Goal: Information Seeking & Learning: Check status

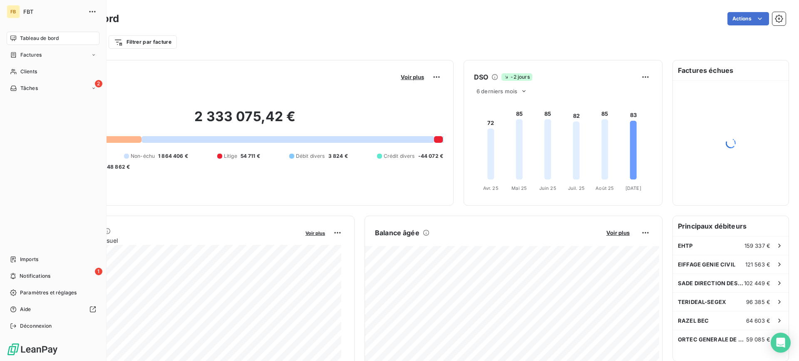
click at [23, 69] on span "Clients" at bounding box center [28, 71] width 17 height 7
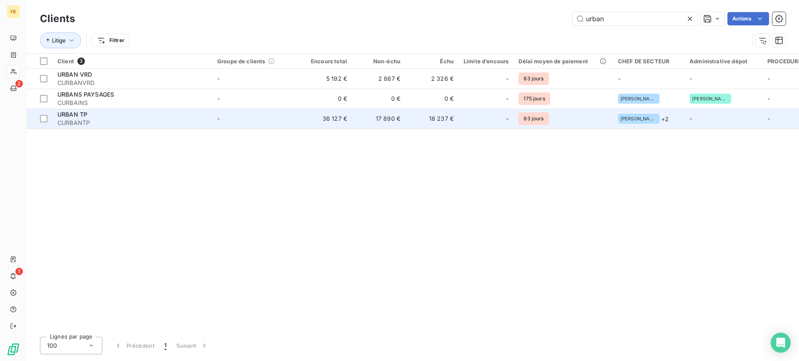
type input "urban"
click at [91, 117] on div "URBAN TP" at bounding box center [132, 114] width 150 height 8
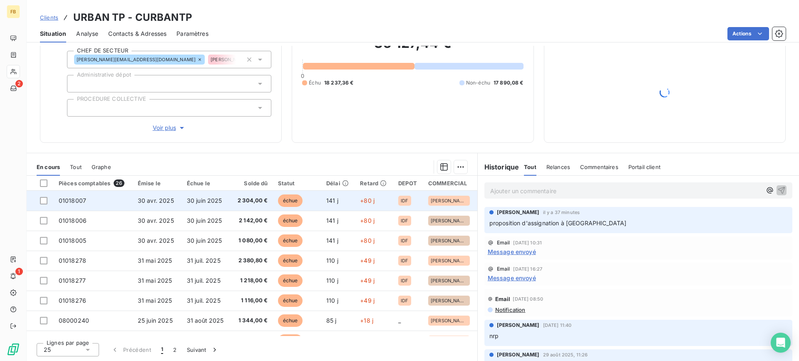
click at [224, 201] on td "30 juin 2025" at bounding box center [206, 201] width 49 height 20
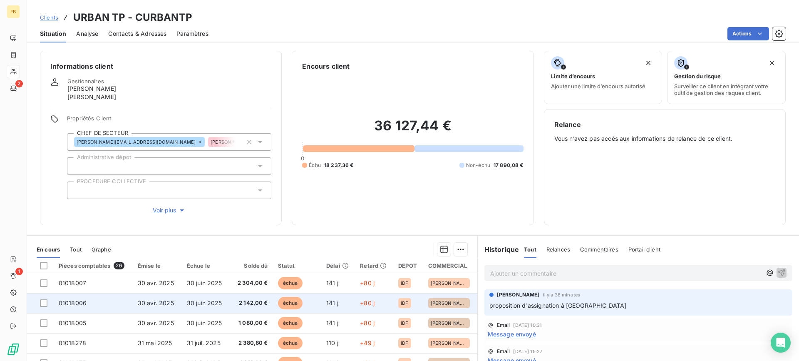
click at [192, 306] on td "30 juin 2025" at bounding box center [206, 303] width 49 height 20
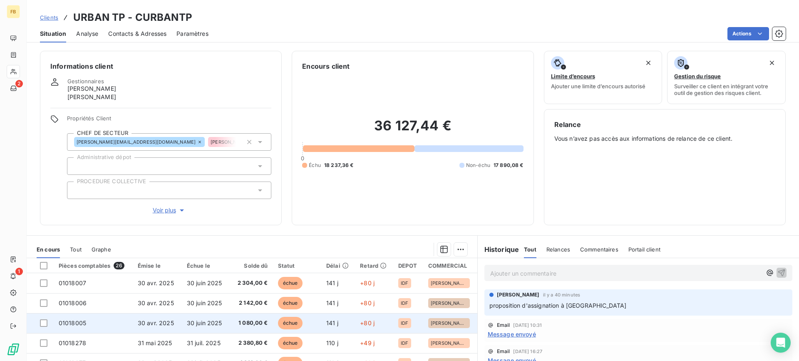
click at [107, 325] on td "01018005" at bounding box center [93, 323] width 79 height 20
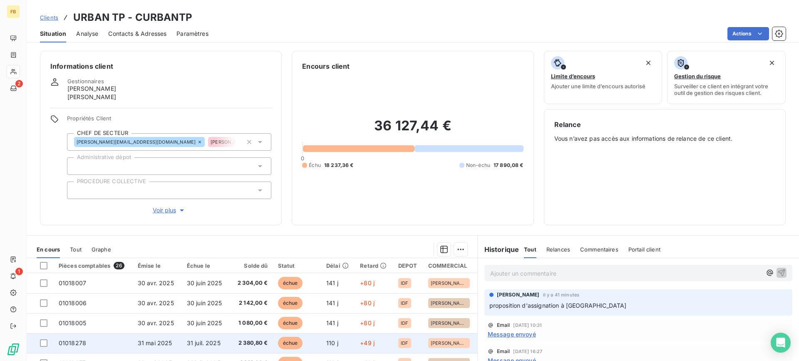
click at [149, 345] on span "31 mai 2025" at bounding box center [155, 342] width 35 height 7
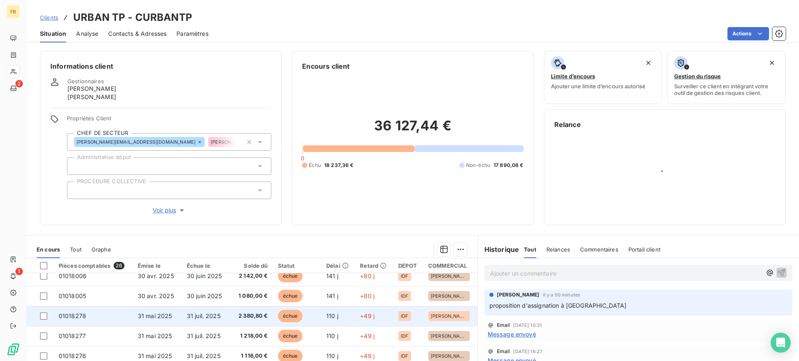
scroll to position [42, 0]
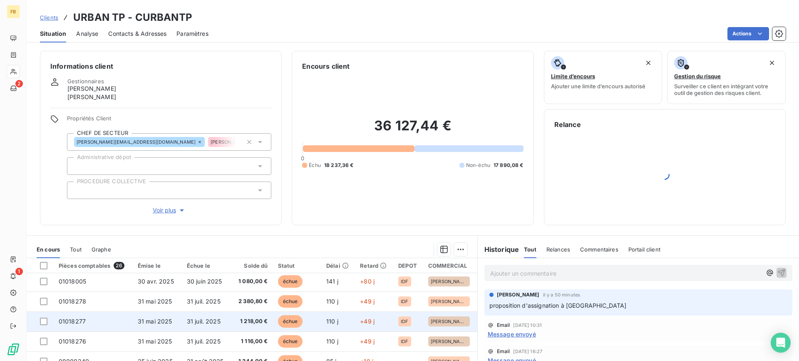
click at [99, 322] on td "01018277" at bounding box center [93, 321] width 79 height 20
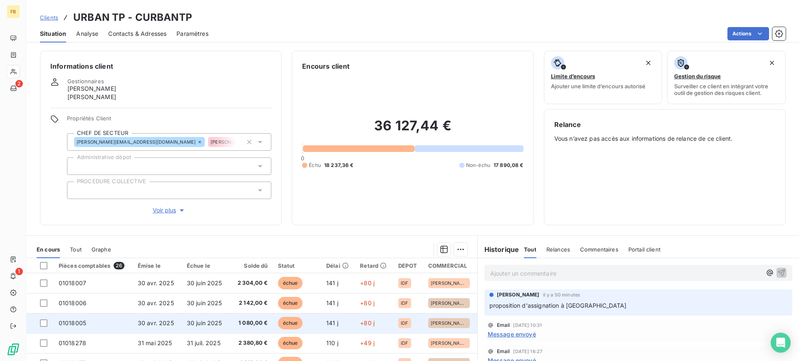
scroll to position [42, 0]
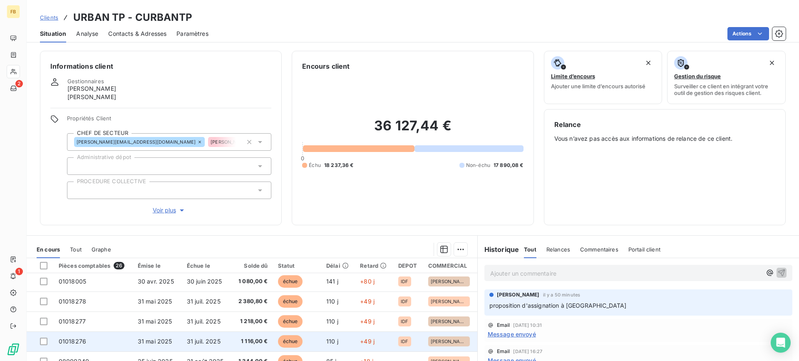
click at [102, 333] on td "01018276" at bounding box center [93, 341] width 79 height 20
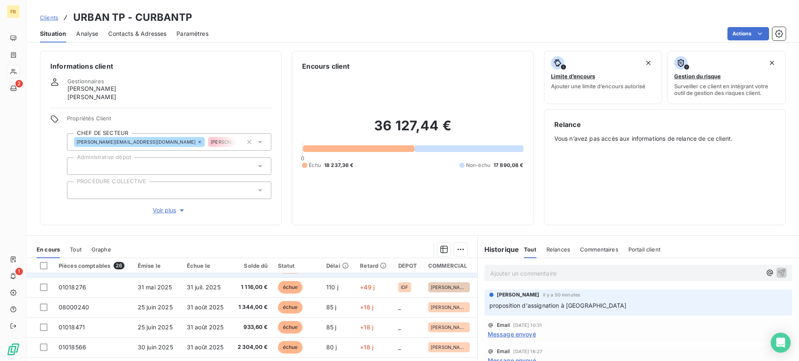
scroll to position [83, 0]
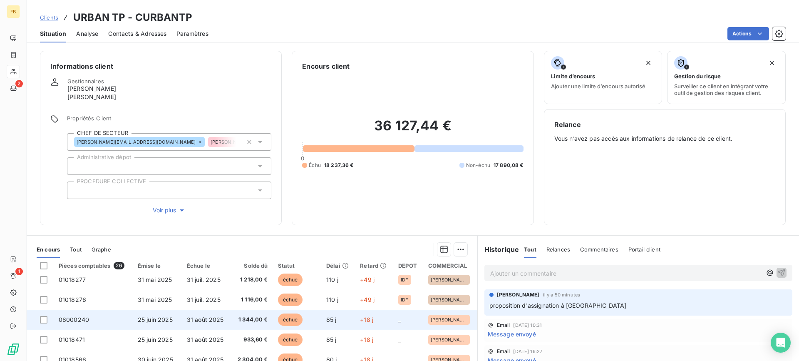
click at [144, 316] on span "25 juin 2025" at bounding box center [155, 319] width 35 height 7
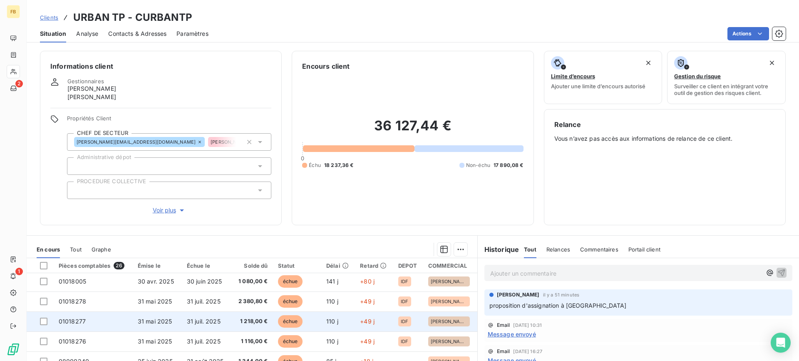
scroll to position [83, 0]
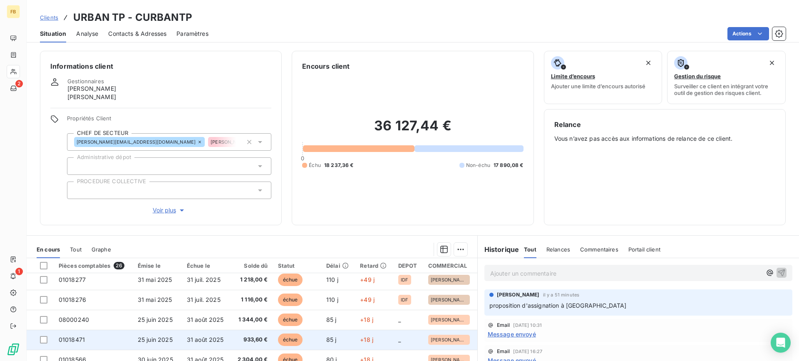
click at [112, 338] on td "01018471" at bounding box center [93, 339] width 79 height 20
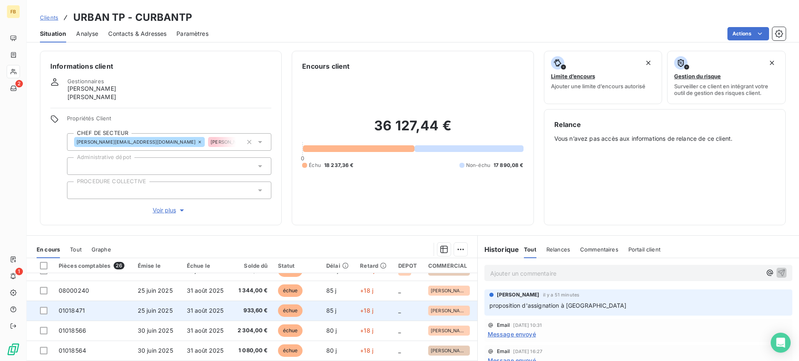
scroll to position [125, 0]
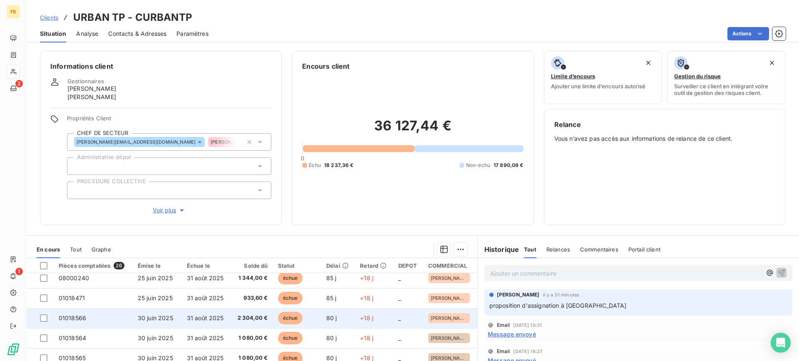
click at [114, 318] on td "01018566" at bounding box center [93, 318] width 79 height 20
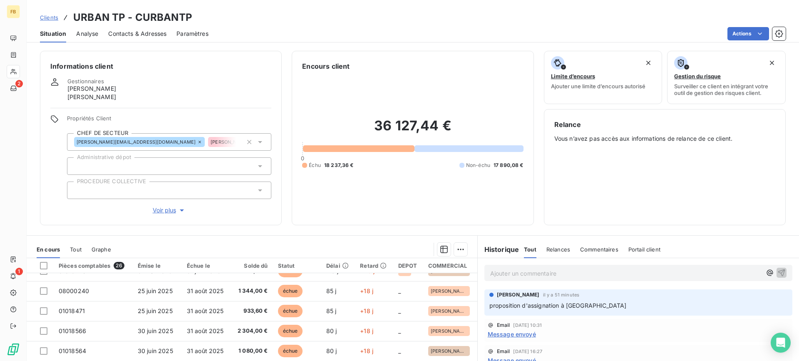
scroll to position [125, 0]
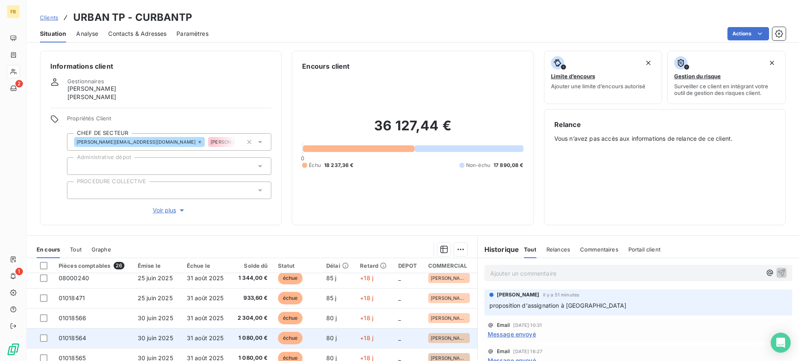
click at [98, 331] on td "01018564" at bounding box center [93, 338] width 79 height 20
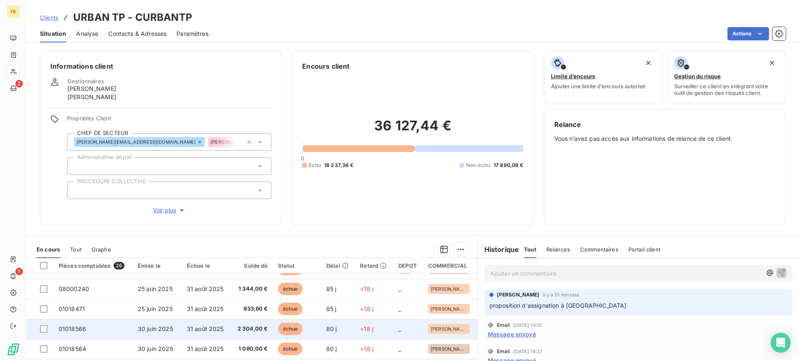
scroll to position [166, 0]
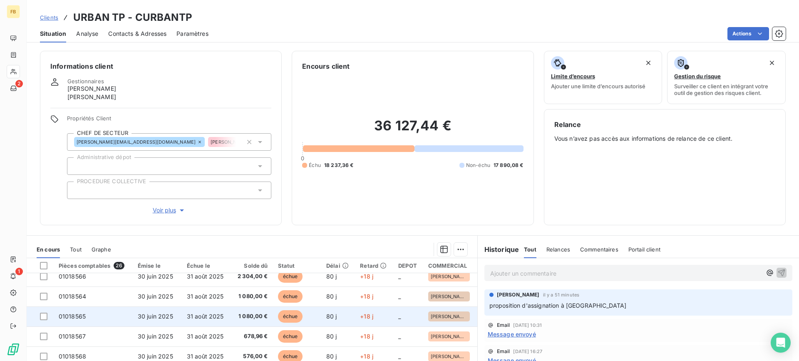
click at [112, 316] on td "01018565" at bounding box center [93, 316] width 79 height 20
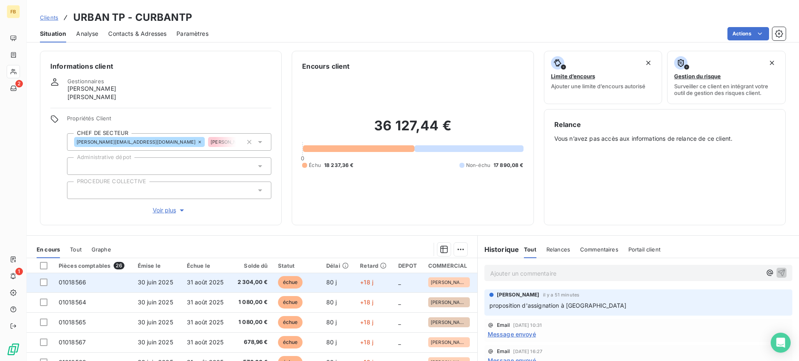
scroll to position [166, 0]
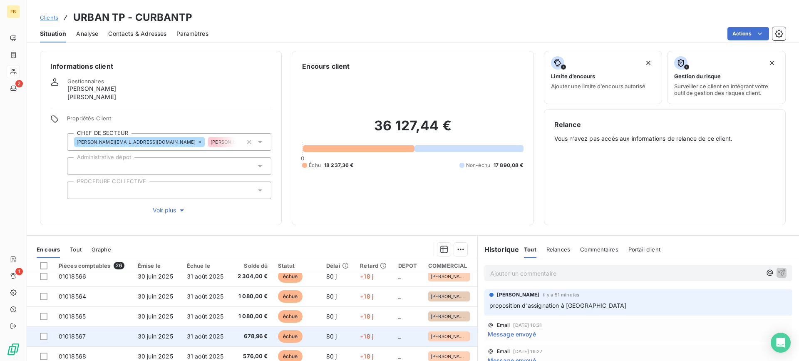
click at [118, 332] on td "01018567" at bounding box center [93, 336] width 79 height 20
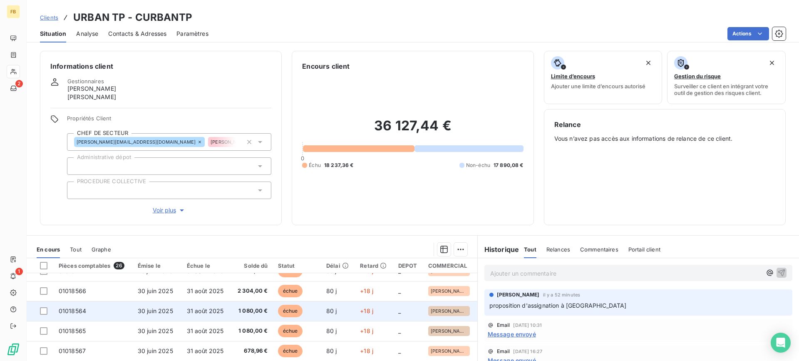
scroll to position [166, 0]
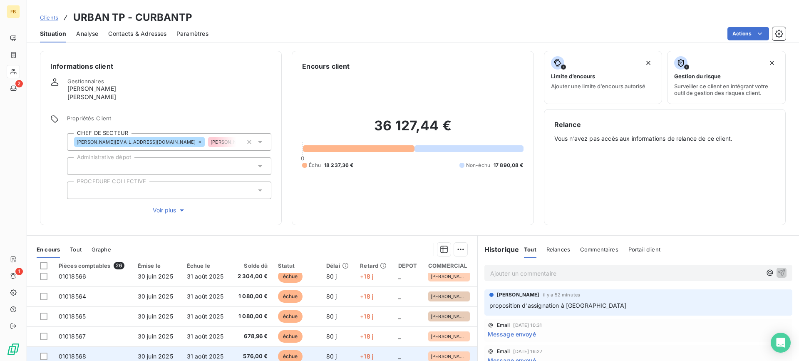
click at [105, 350] on td "01018568" at bounding box center [93, 356] width 79 height 20
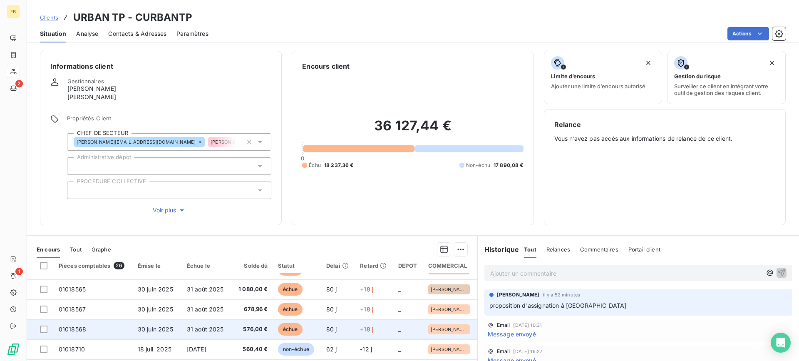
scroll to position [208, 0]
